Goal: Information Seeking & Learning: Learn about a topic

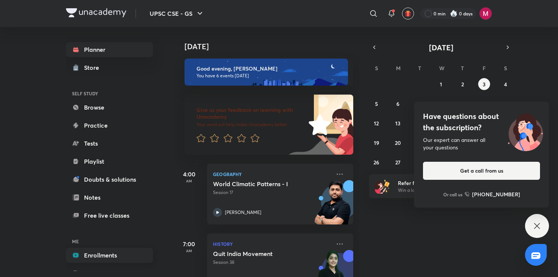
click at [104, 258] on link "Enrollments" at bounding box center [109, 255] width 87 height 15
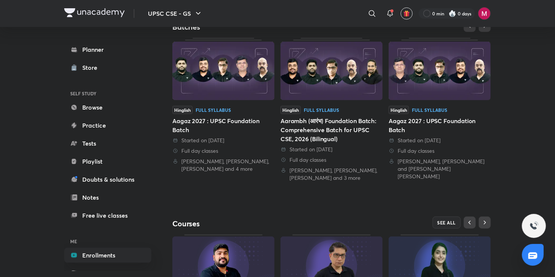
scroll to position [172, 0]
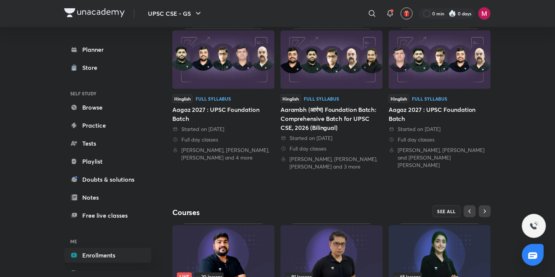
click at [412, 124] on div "Hinglish Full Syllabus Aagaz 2027 : UPSC Foundation Batch Started on 30 Aug 202…" at bounding box center [439, 132] width 102 height 74
click at [414, 60] on img at bounding box center [439, 59] width 102 height 59
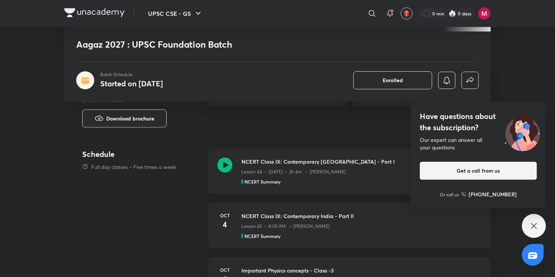
scroll to position [302, 0]
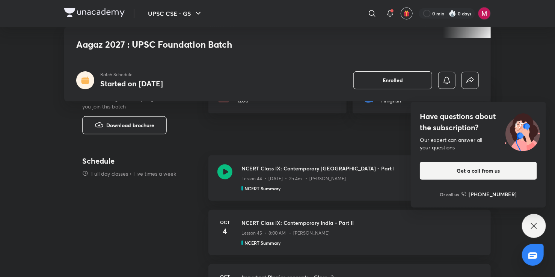
click at [535, 220] on div "Have questions about the subscription? Our expert can answer all your questions…" at bounding box center [534, 226] width 24 height 24
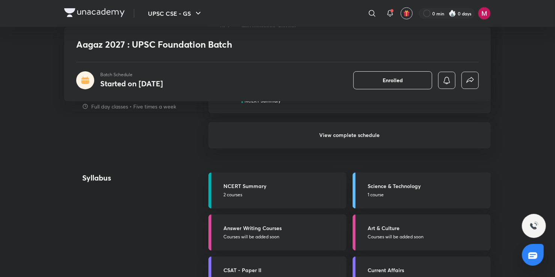
scroll to position [661, 0]
click at [310, 185] on h5 "NCERT Summary" at bounding box center [282, 187] width 119 height 8
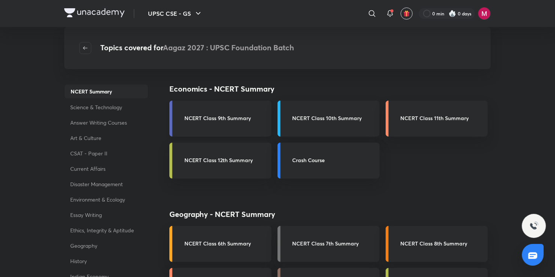
click at [253, 113] on link "NCERT Class 9th Summary" at bounding box center [220, 119] width 102 height 36
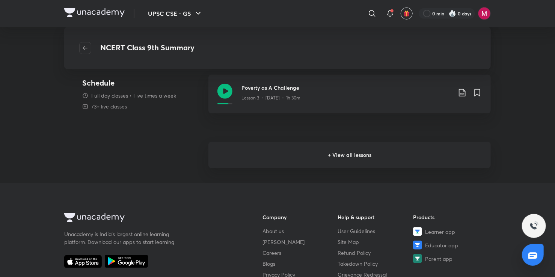
scroll to position [202, 0]
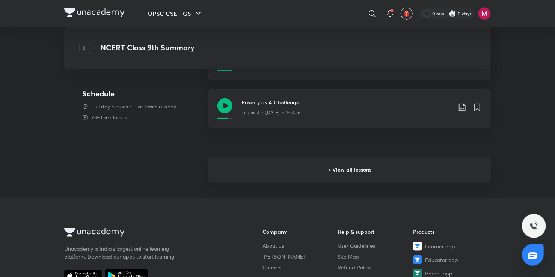
click at [327, 164] on h6 "+ View all lessons" at bounding box center [349, 169] width 282 height 26
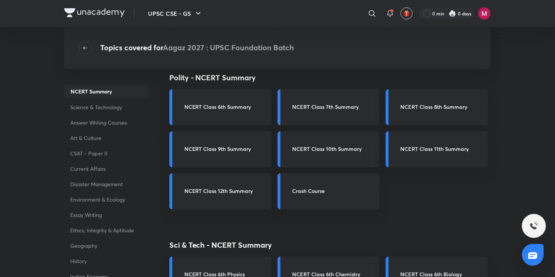
scroll to position [290, 0]
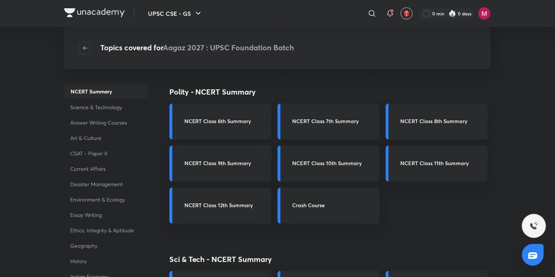
click at [252, 116] on div "NCERT Class 6th Summary" at bounding box center [220, 122] width 102 height 36
click at [241, 118] on h3 "NCERT Class 6th Summary" at bounding box center [225, 121] width 83 height 8
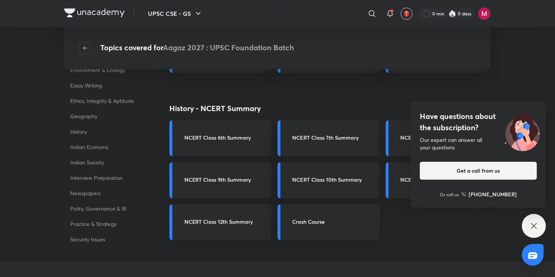
scroll to position [860, 0]
click at [222, 143] on div "NCERT Class 6th Summary" at bounding box center [220, 138] width 102 height 36
click at [240, 126] on div "NCERT Class 6th Summary" at bounding box center [220, 138] width 102 height 36
click at [247, 138] on h3 "NCERT Class 6th Summary" at bounding box center [225, 138] width 83 height 8
click at [535, 225] on icon at bounding box center [533, 225] width 9 height 9
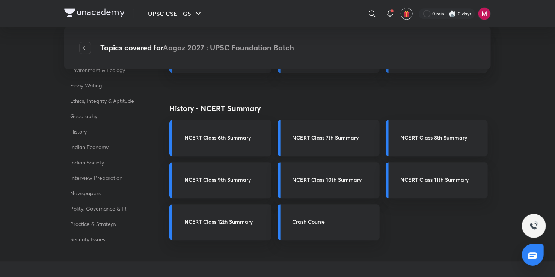
click at [331, 138] on h3 "NCERT Class 7th Summary" at bounding box center [333, 138] width 83 height 8
click at [425, 145] on div "NCERT Class 8th Summary" at bounding box center [436, 138] width 102 height 36
click at [192, 180] on h3 "NCERT Class 9th Summary" at bounding box center [225, 180] width 83 height 8
click at [354, 195] on div "NCERT Class 10th Summary" at bounding box center [328, 180] width 102 height 36
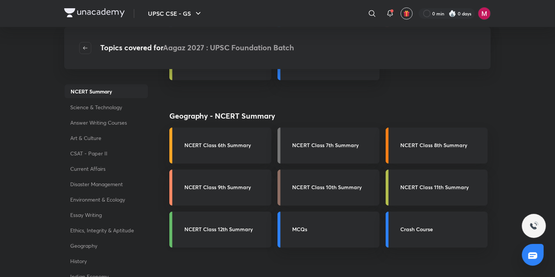
scroll to position [0, 0]
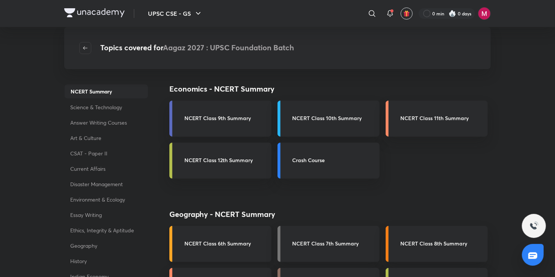
click at [246, 245] on h3 "NCERT Class 6th Summary" at bounding box center [225, 243] width 83 height 8
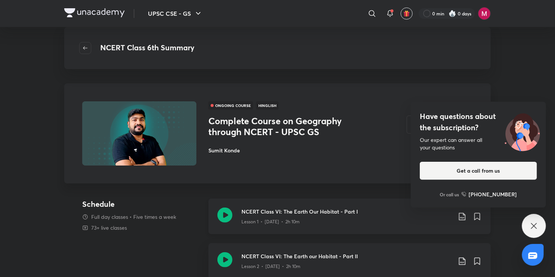
click at [219, 217] on icon at bounding box center [224, 215] width 15 height 15
click at [230, 263] on icon at bounding box center [224, 259] width 15 height 15
